Goal: Transaction & Acquisition: Purchase product/service

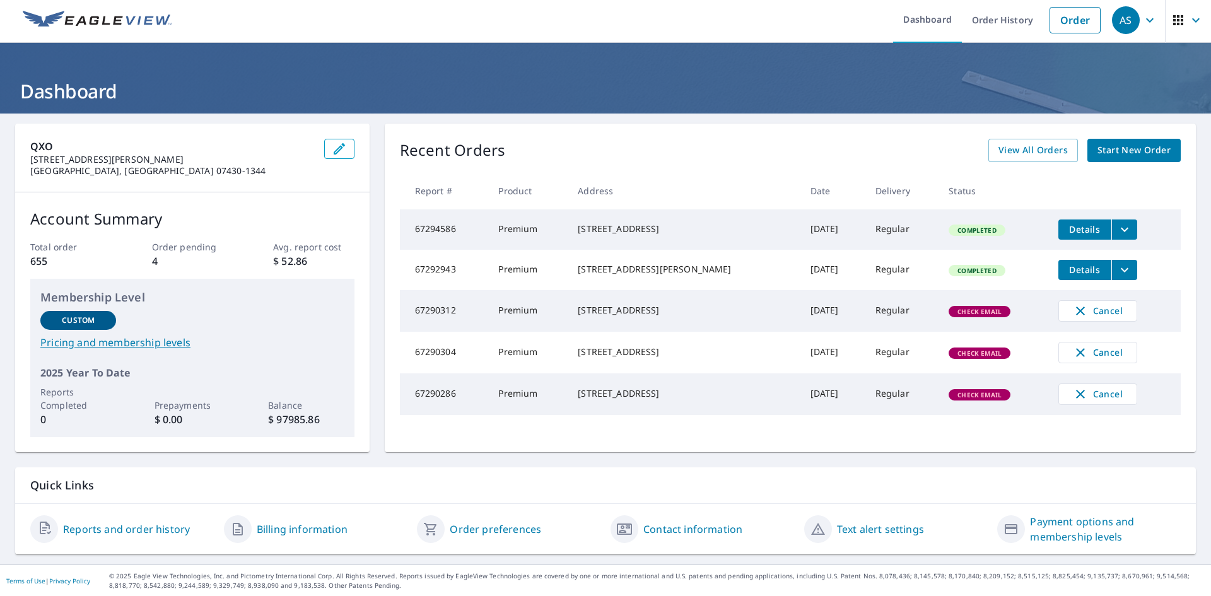
scroll to position [4, 0]
click at [1139, 150] on span "Start New Order" at bounding box center [1133, 150] width 73 height 16
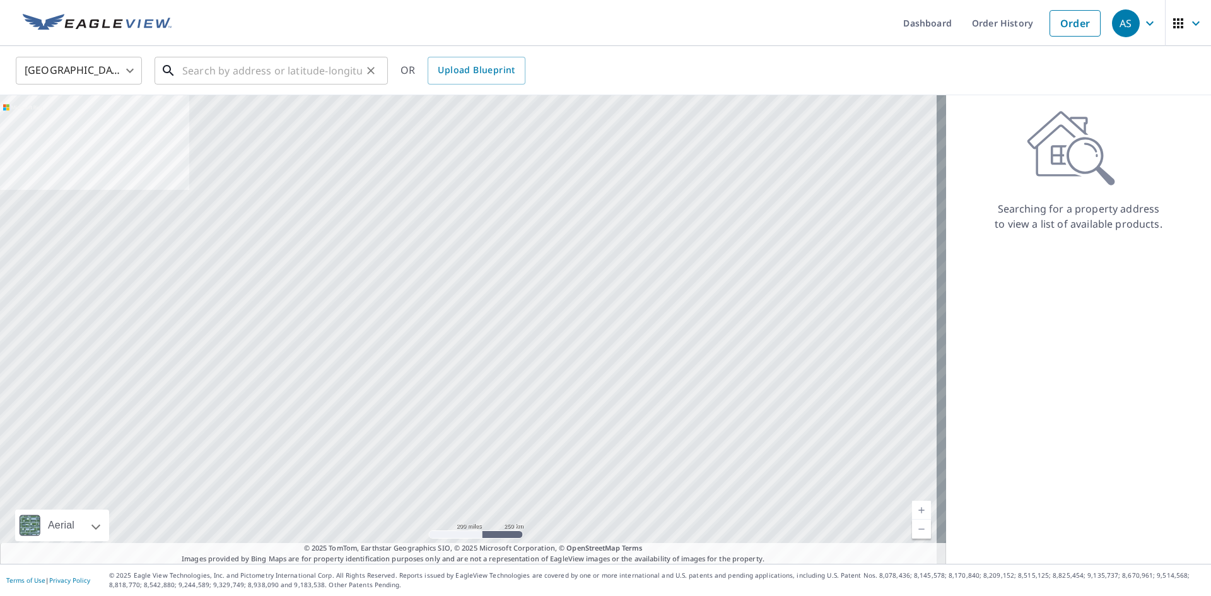
click at [229, 71] on input "text" at bounding box center [272, 70] width 180 height 35
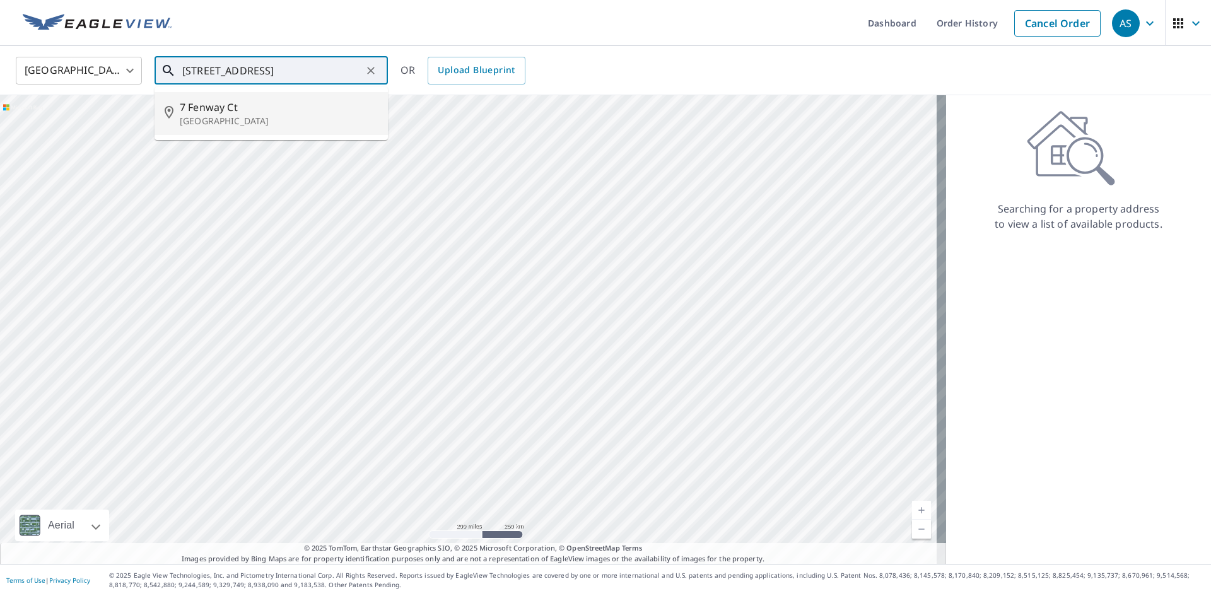
click at [207, 108] on span "7 Fenway Ct" at bounding box center [279, 107] width 198 height 15
type input "[STREET_ADDRESS]"
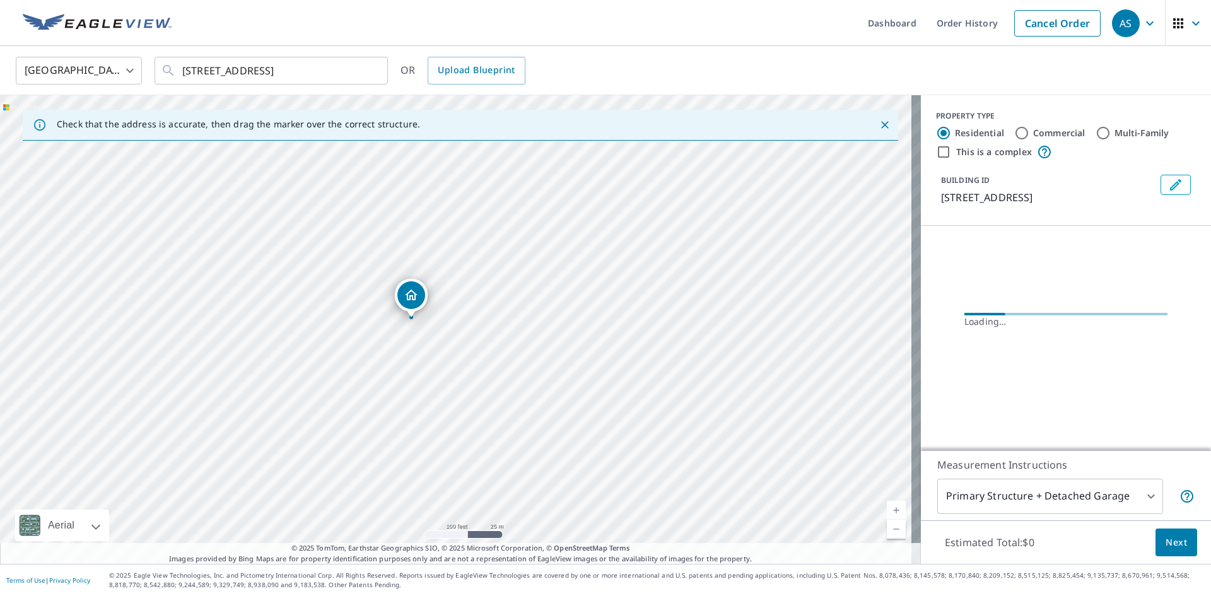
drag, startPoint x: 490, startPoint y: 320, endPoint x: 568, endPoint y: 277, distance: 89.2
click at [568, 277] on div "[STREET_ADDRESS]" at bounding box center [460, 329] width 921 height 468
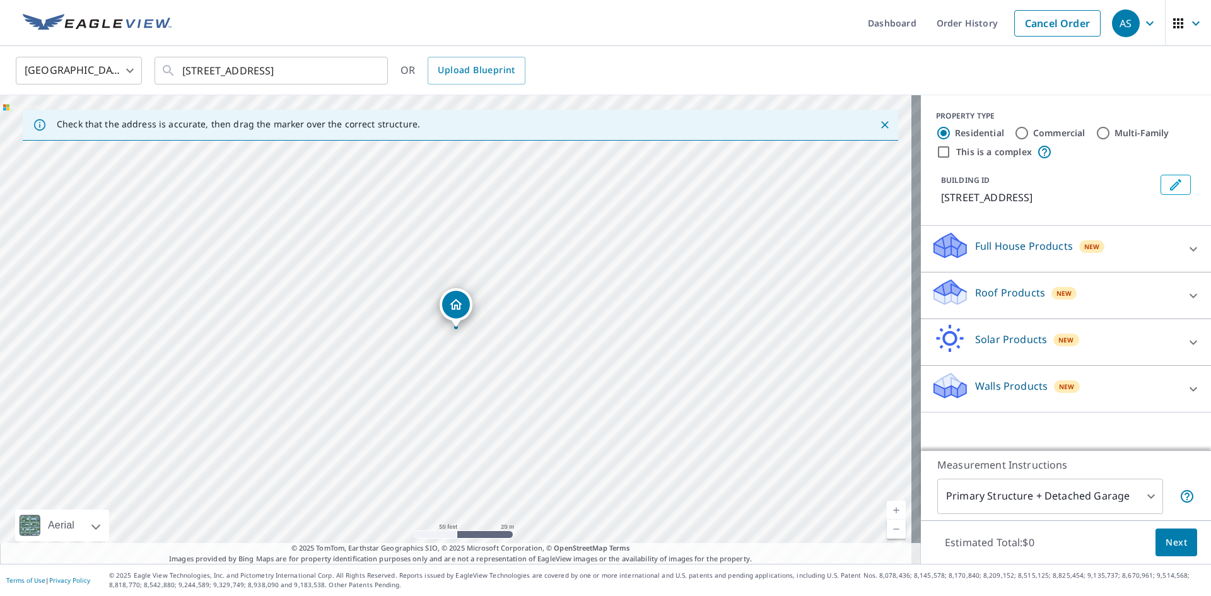
click at [1120, 252] on div "Full House Products New" at bounding box center [1054, 249] width 247 height 36
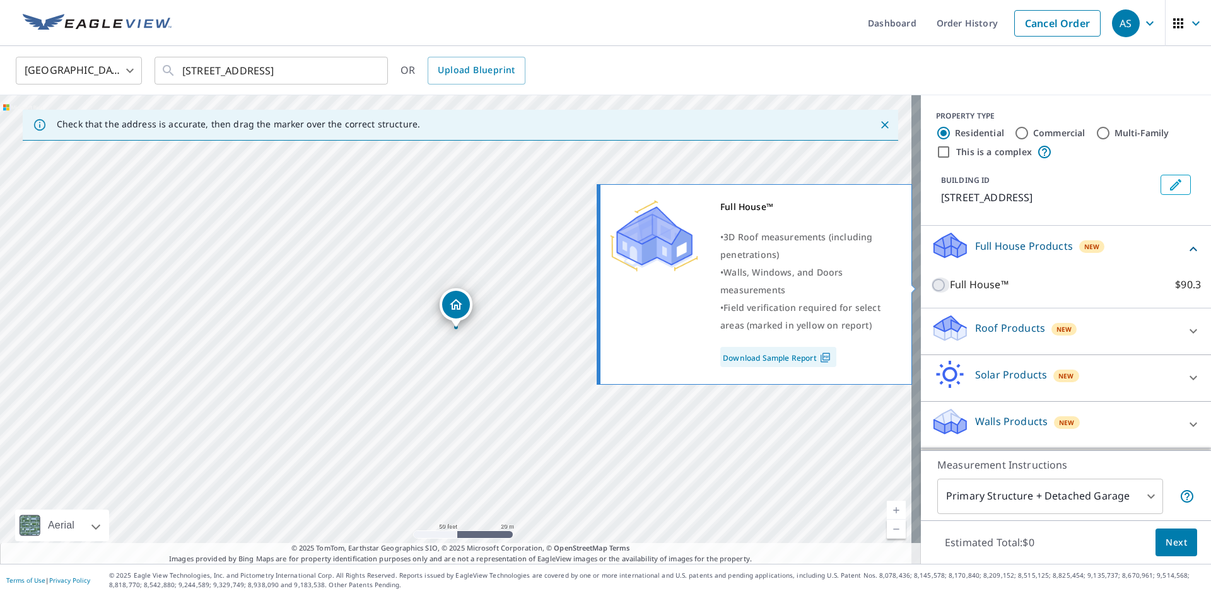
click at [931, 287] on input "Full House™ $90.3" at bounding box center [940, 284] width 19 height 15
checkbox input "true"
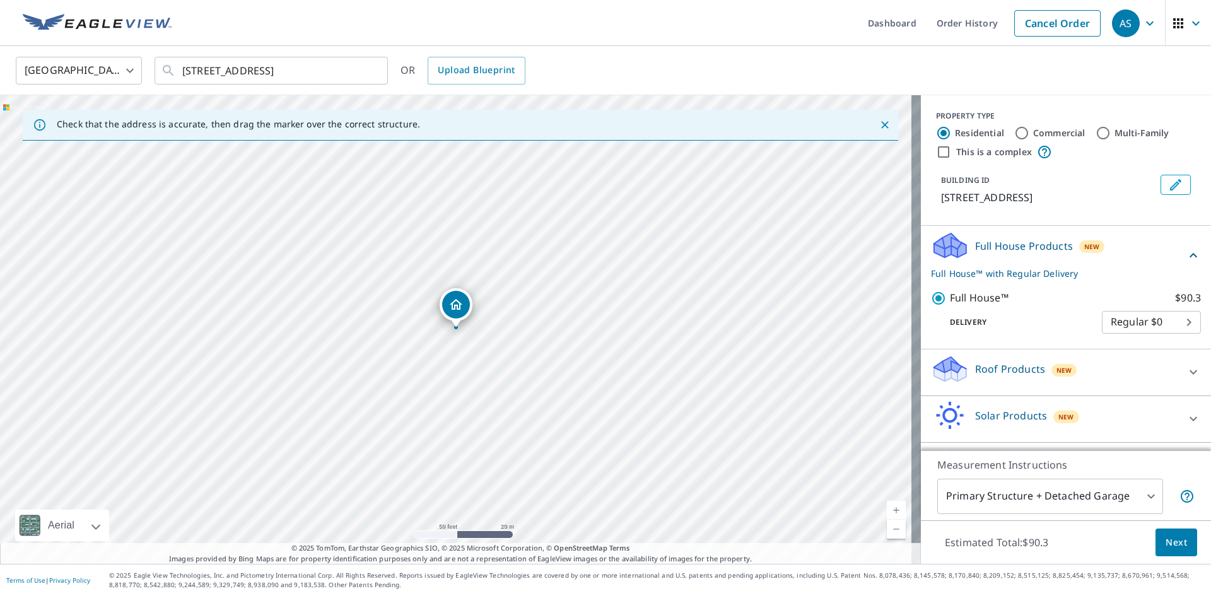
click at [1098, 363] on div "Roof Products New" at bounding box center [1054, 372] width 247 height 36
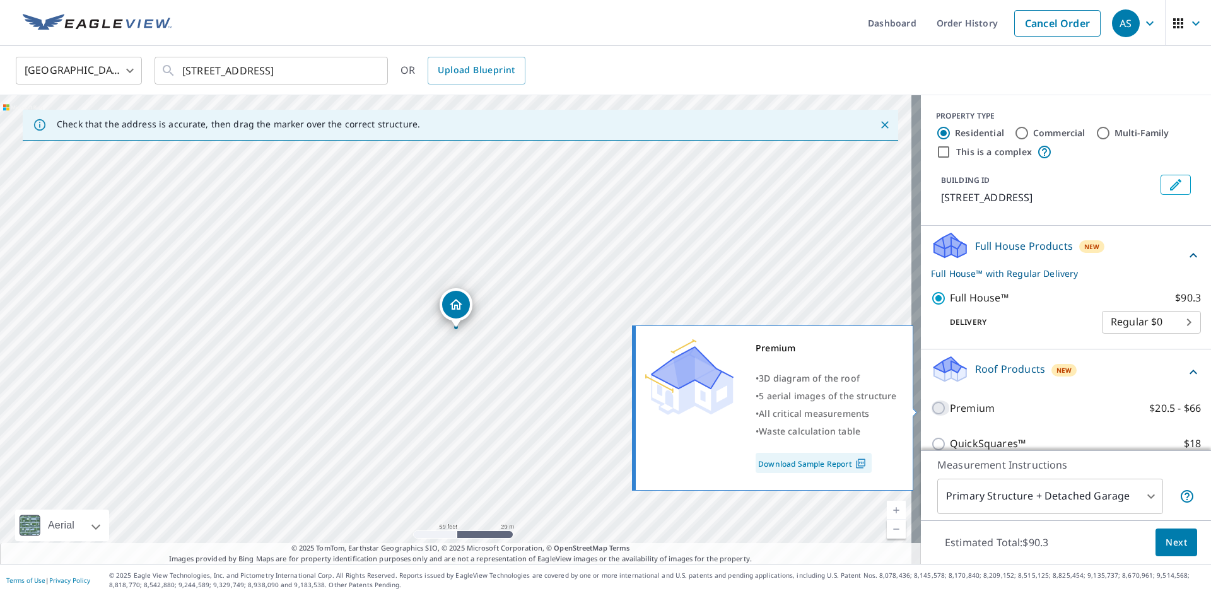
click at [931, 410] on input "Premium $20.5 - $66" at bounding box center [940, 407] width 19 height 15
checkbox input "true"
checkbox input "false"
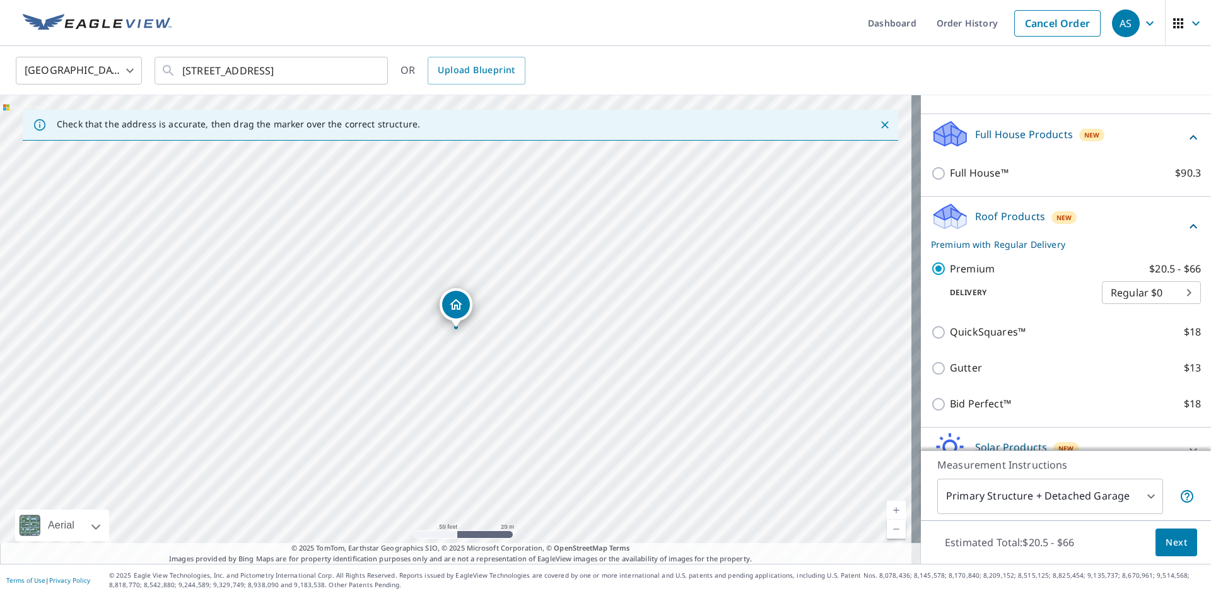
scroll to position [182, 0]
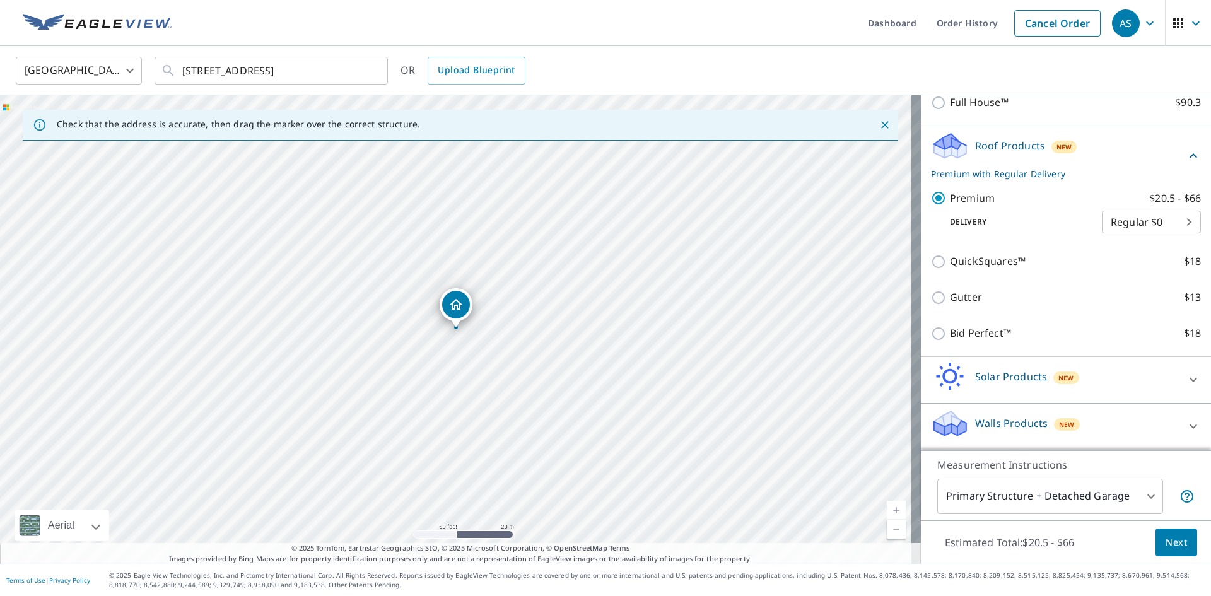
click at [1165, 535] on span "Next" at bounding box center [1175, 543] width 21 height 16
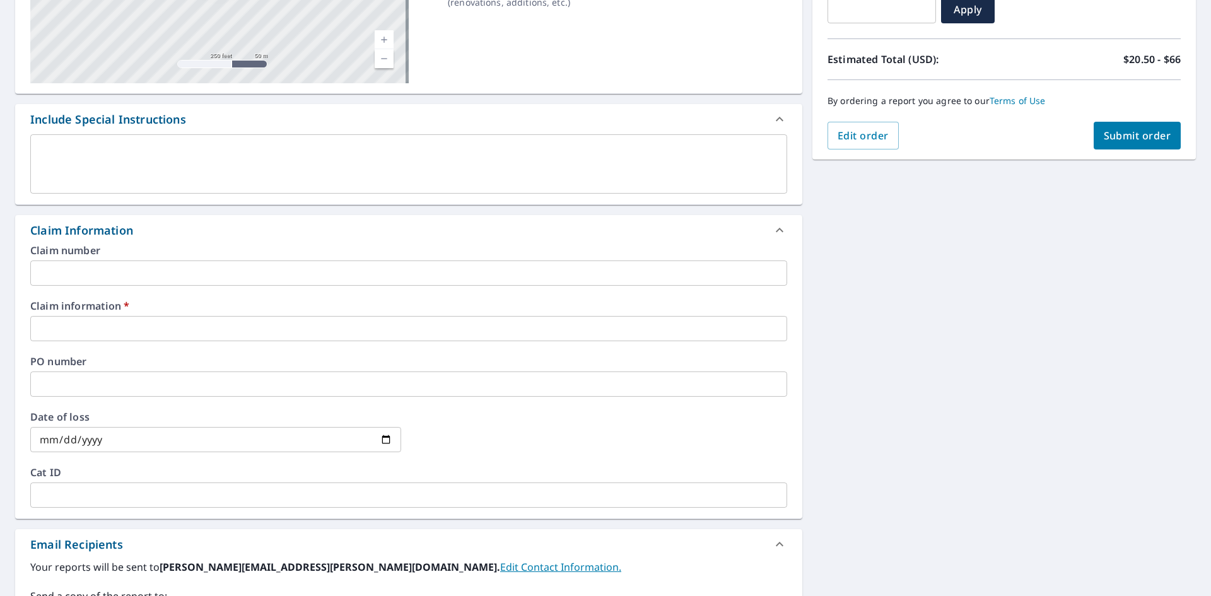
scroll to position [252, 0]
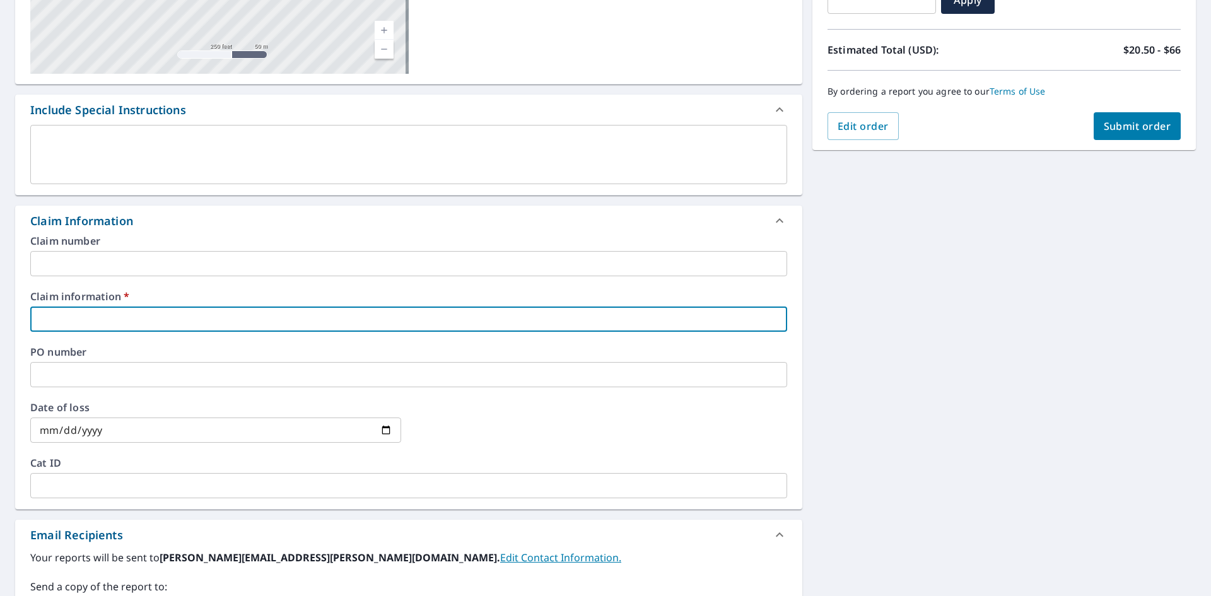
click at [211, 321] on input "text" at bounding box center [408, 318] width 757 height 25
type input "1123"
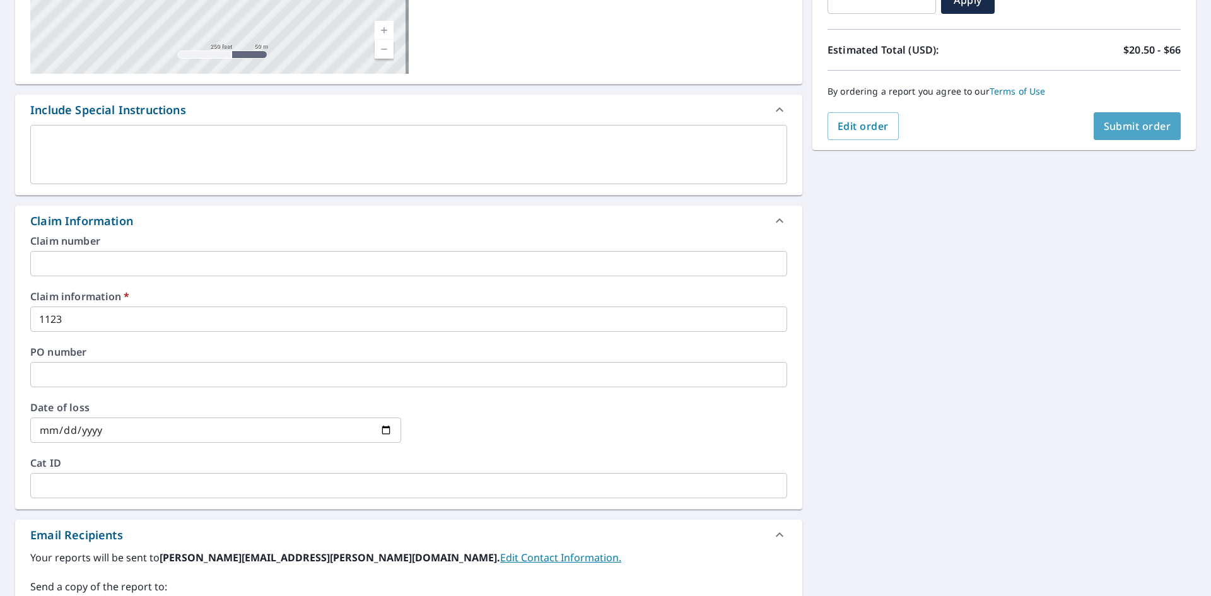
click at [1141, 134] on button "Submit order" at bounding box center [1137, 126] width 88 height 28
checkbox input "true"
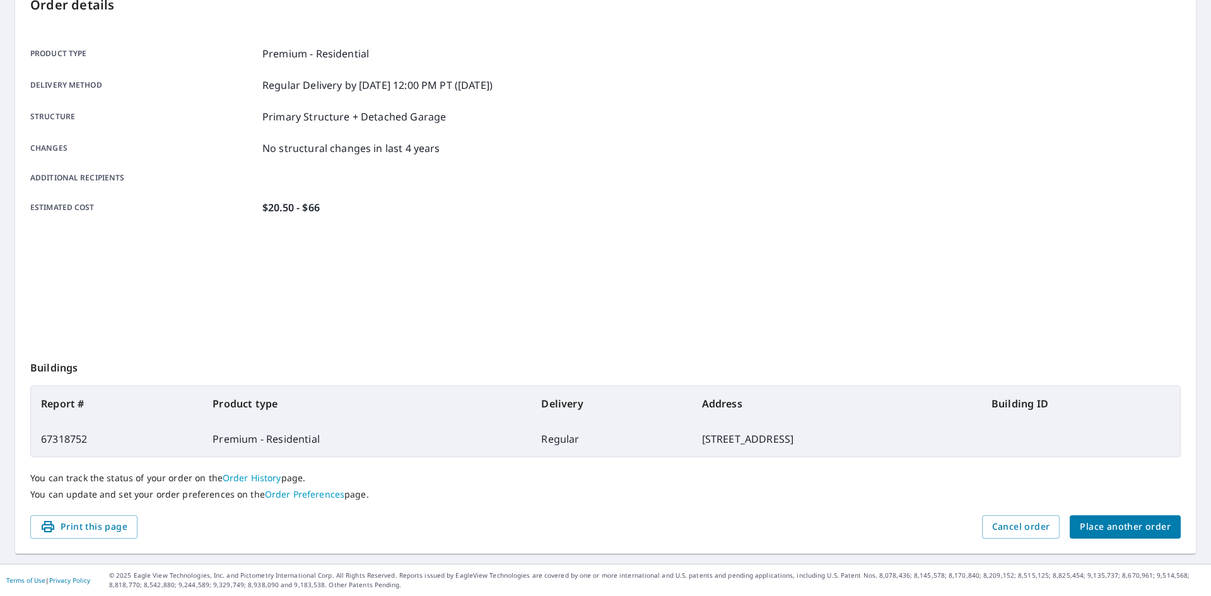
scroll to position [146, 0]
